Goal: Information Seeking & Learning: Learn about a topic

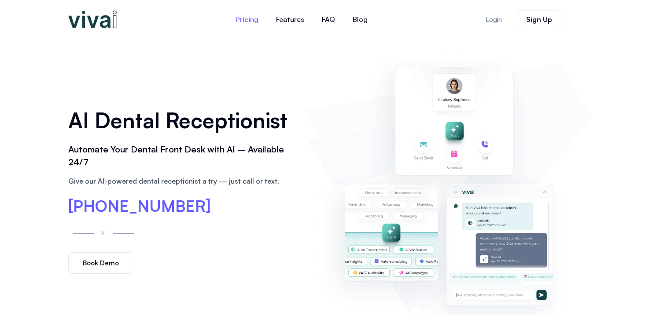
click at [251, 21] on link "Pricing" at bounding box center [247, 19] width 40 height 21
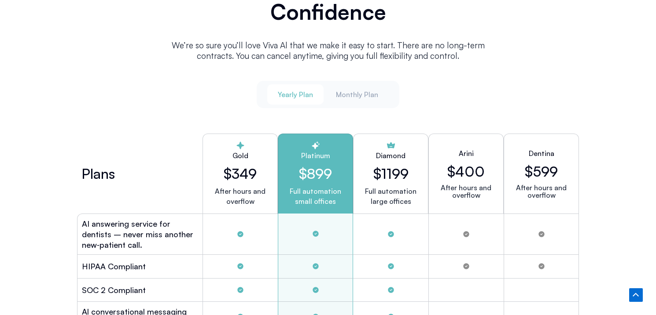
scroll to position [2317, 0]
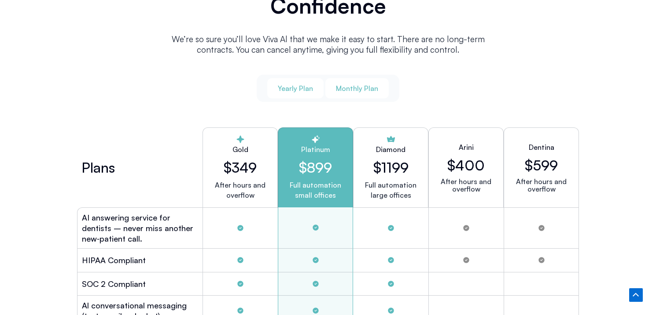
click at [353, 86] on span "Monthly Plan" at bounding box center [357, 89] width 42 height 10
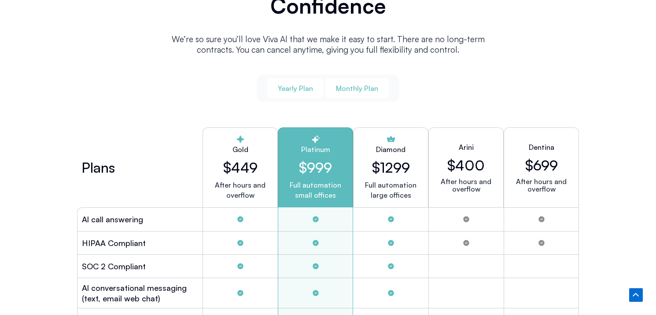
click at [301, 89] on span "Yearly Plan" at bounding box center [295, 89] width 35 height 10
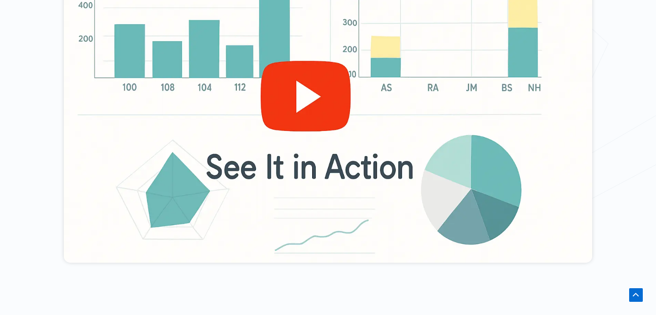
scroll to position [0, 0]
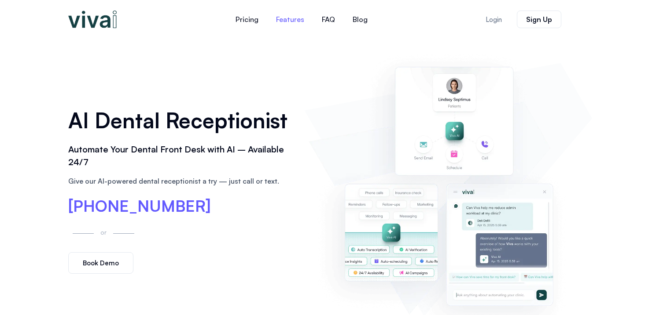
click at [282, 24] on link "Features" at bounding box center [290, 19] width 46 height 21
click at [92, 18] on img at bounding box center [92, 20] width 48 height 18
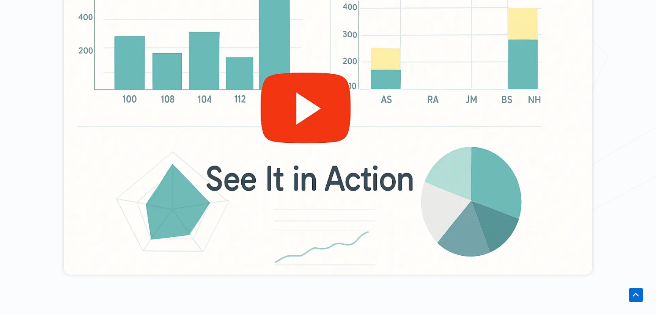
scroll to position [412, 0]
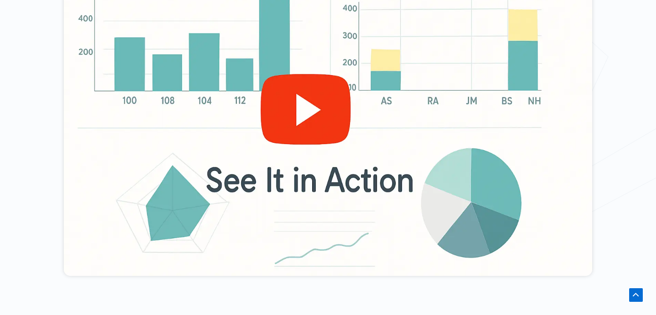
click at [307, 122] on div at bounding box center [328, 127] width 528 height 297
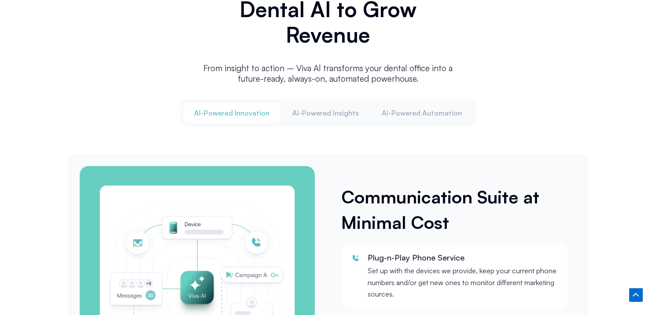
scroll to position [1118, 0]
